Goal: Task Accomplishment & Management: Use online tool/utility

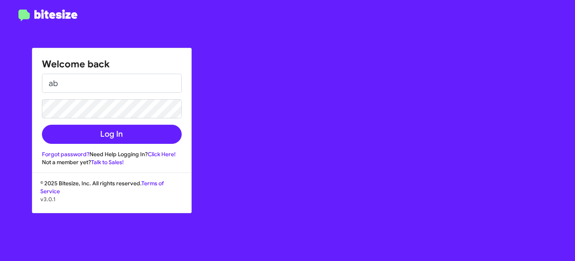
type input "a"
type input "[EMAIL_ADDRESS][DOMAIN_NAME]"
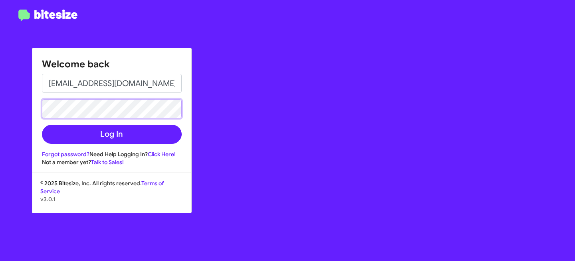
click at [42, 125] on button "Log In" at bounding box center [112, 134] width 140 height 19
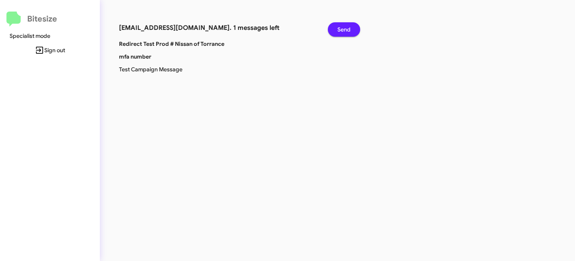
click at [344, 29] on span "Send" at bounding box center [343, 29] width 13 height 14
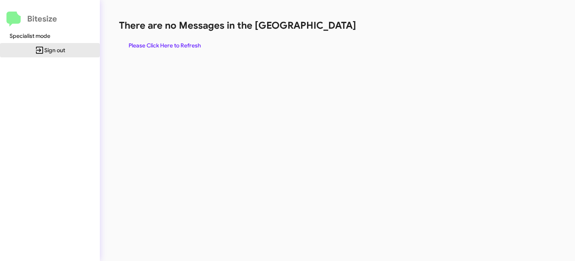
click at [58, 47] on span "Sign out" at bounding box center [49, 50] width 87 height 14
